Goal: Task Accomplishment & Management: Use online tool/utility

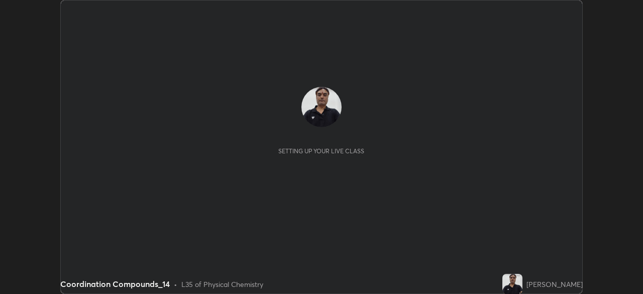
scroll to position [294, 642]
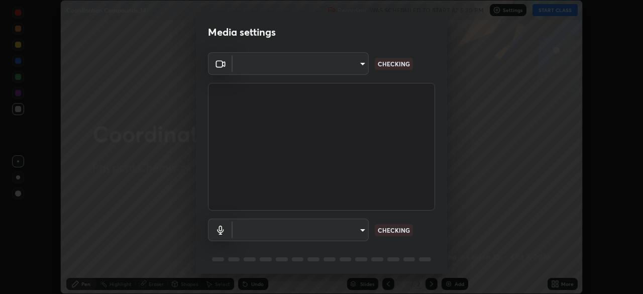
type input "3bea1df48e732a75bf676bd7aea8333698cc18d562ba91d0e9938fe52c76050e"
type input "7b22761036ad301dde5fcf49ee84bba252979cb7adbddb5ae9962c7faf3214cb"
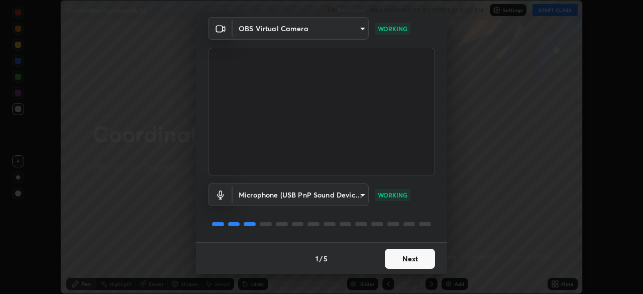
click at [412, 259] on button "Next" at bounding box center [410, 259] width 50 height 20
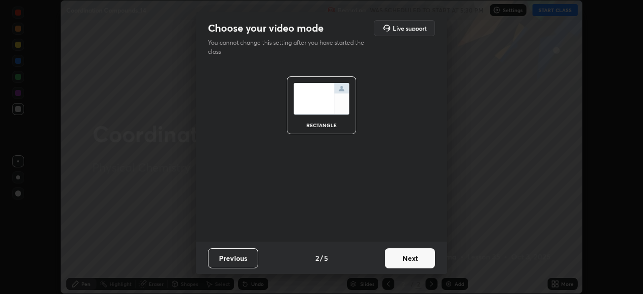
scroll to position [0, 0]
click at [412, 259] on button "Next" at bounding box center [410, 258] width 50 height 20
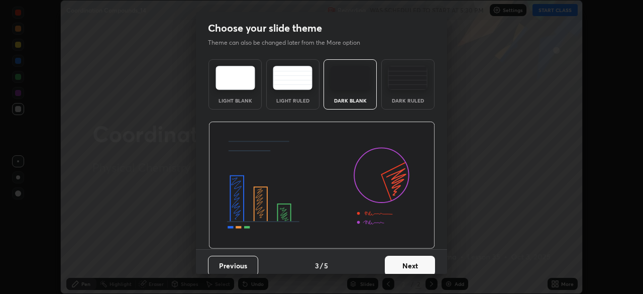
click at [415, 260] on button "Next" at bounding box center [410, 266] width 50 height 20
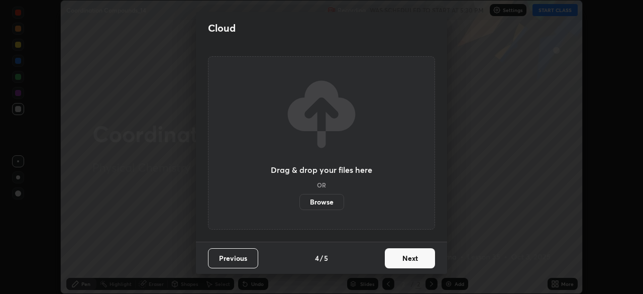
click at [417, 254] on button "Next" at bounding box center [410, 258] width 50 height 20
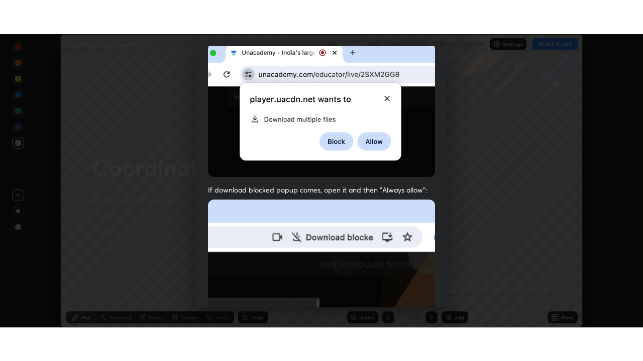
scroll to position [240, 0]
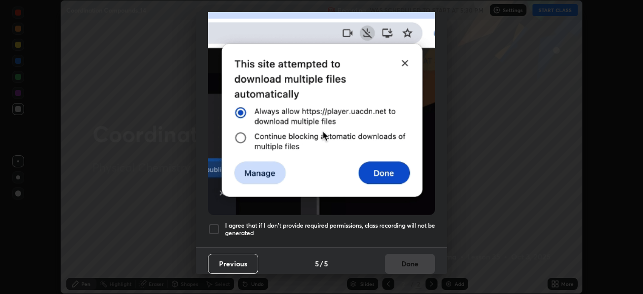
click at [218, 223] on div at bounding box center [214, 229] width 12 height 12
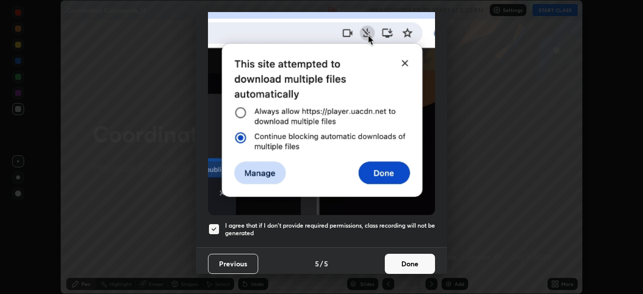
click at [398, 262] on button "Done" at bounding box center [410, 264] width 50 height 20
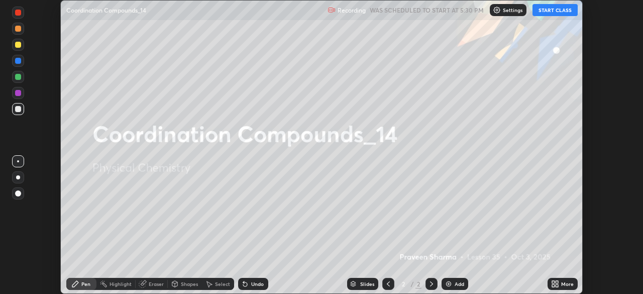
click at [558, 10] on button "START CLASS" at bounding box center [554, 10] width 45 height 12
click at [556, 282] on icon at bounding box center [556, 282] width 3 height 3
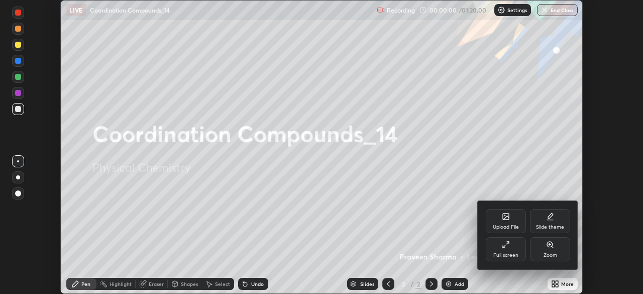
click at [509, 246] on div "Full screen" at bounding box center [505, 249] width 40 height 24
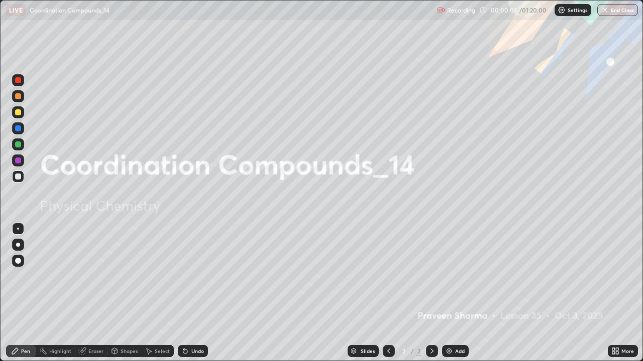
scroll to position [361, 643]
click at [456, 293] on div "Add" at bounding box center [460, 351] width 10 height 5
